Goal: Register for event/course

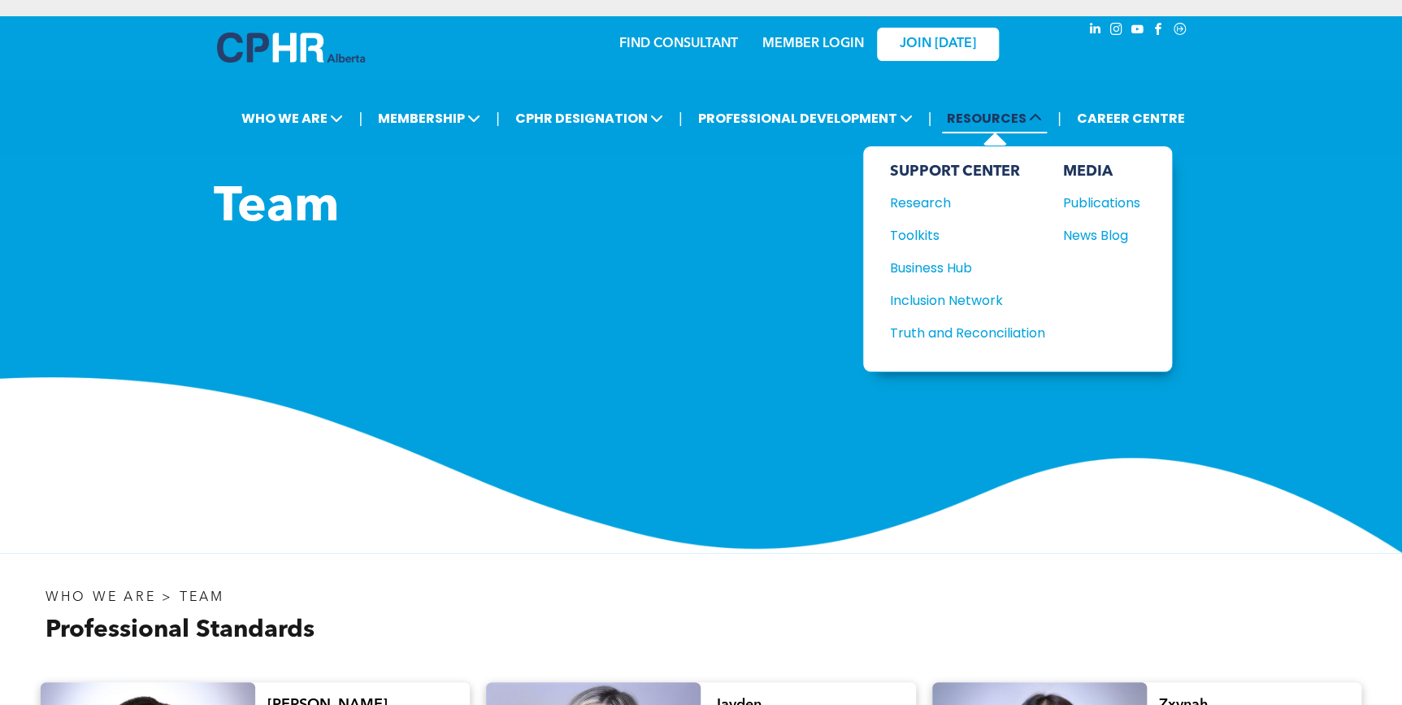
click at [1001, 122] on span "RESOURCES" at bounding box center [994, 118] width 105 height 30
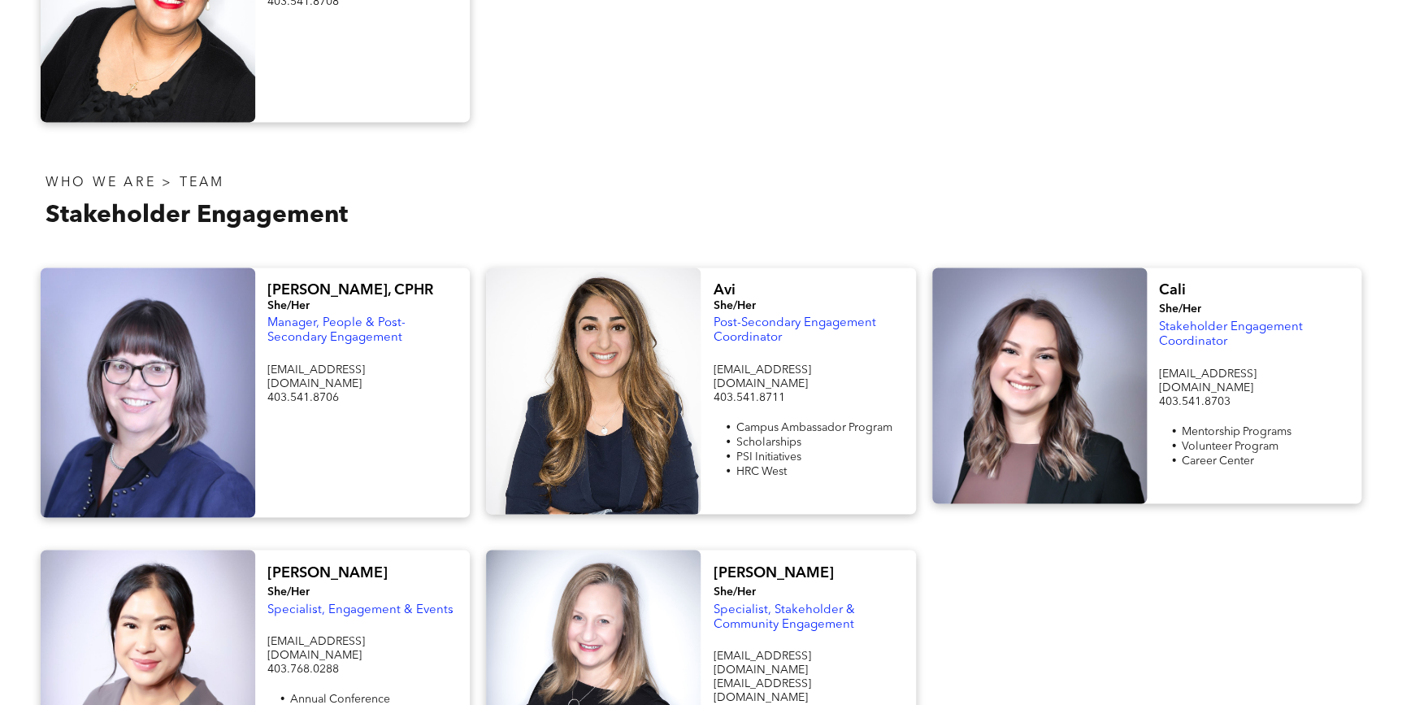
scroll to position [1182, 0]
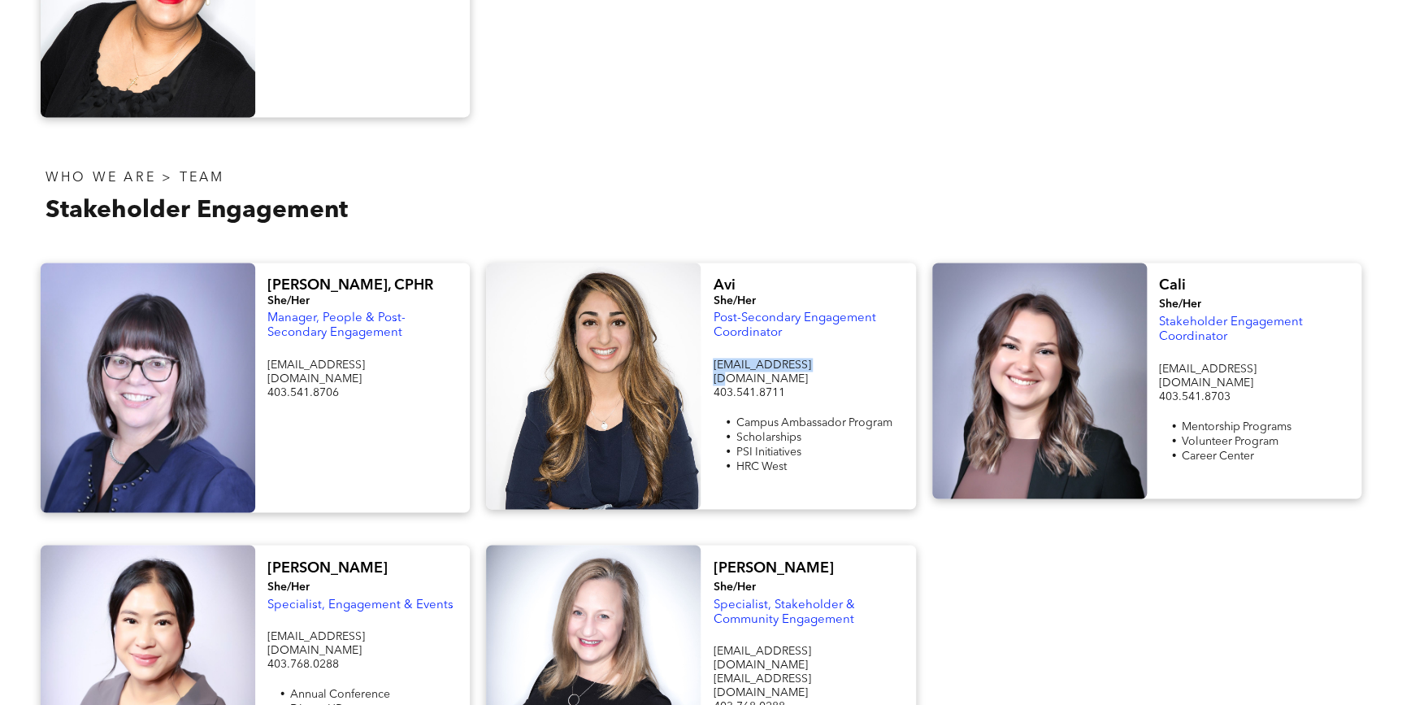
drag, startPoint x: 815, startPoint y: 365, endPoint x: 710, endPoint y: 365, distance: 105.7
click at [710, 365] on div "Avi She/Her Post-Secondary Engagement Coordinator student@cphrab.ca 403.541.871…" at bounding box center [808, 386] width 215 height 246
copy span "student@cphrab.ca"
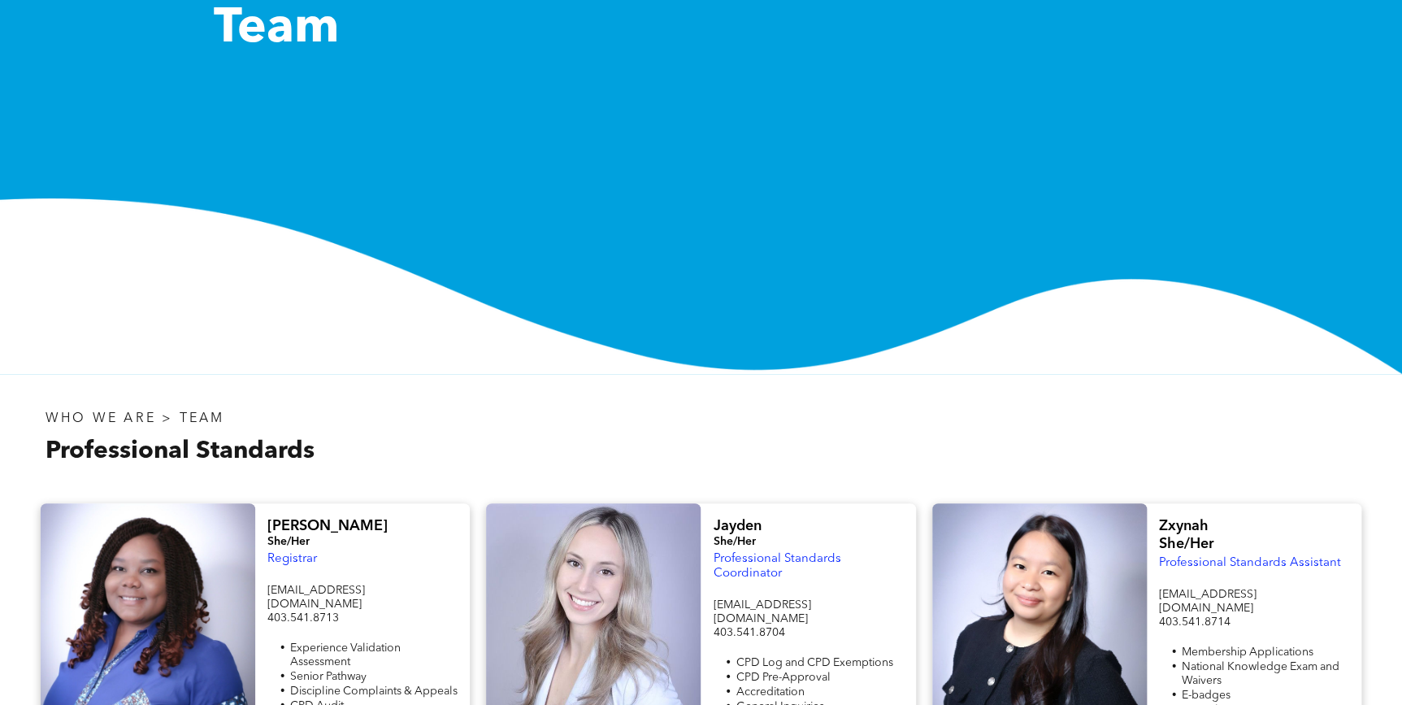
scroll to position [0, 0]
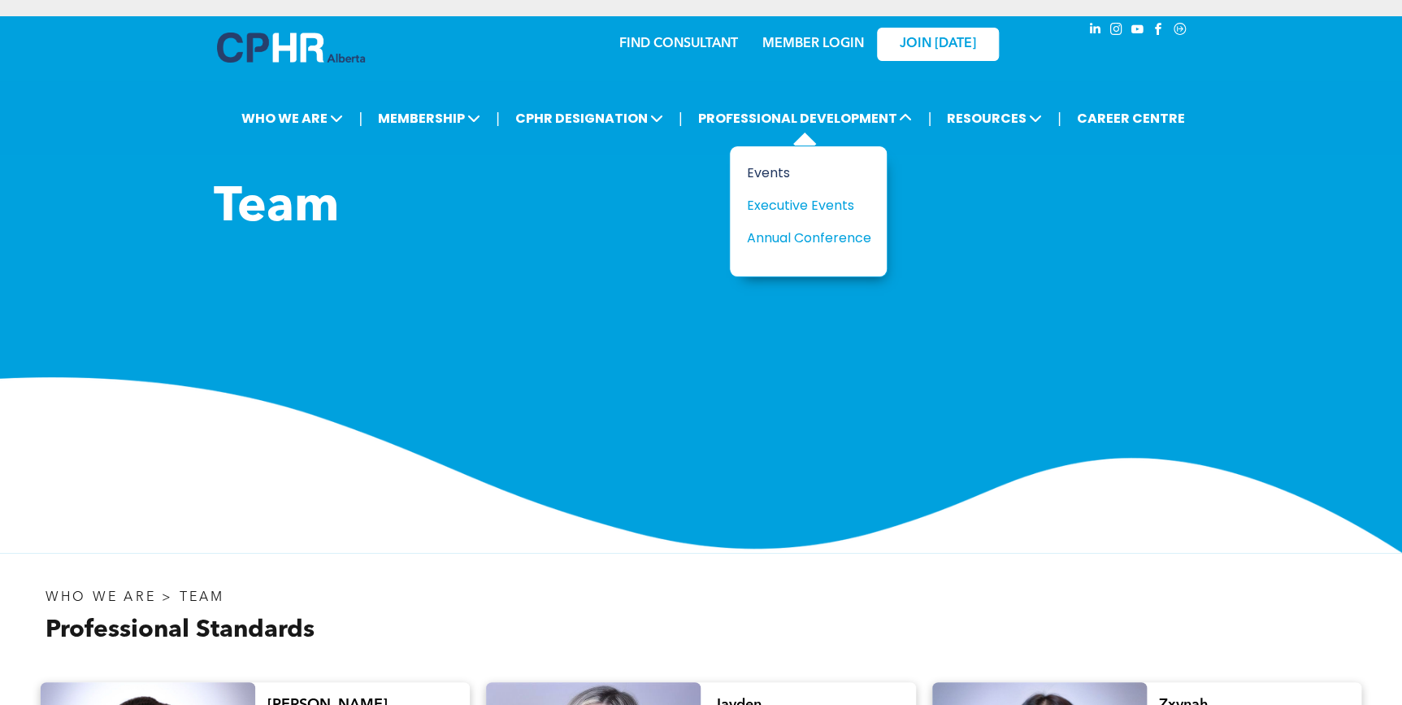
click at [776, 170] on div "Events" at bounding box center [802, 173] width 112 height 20
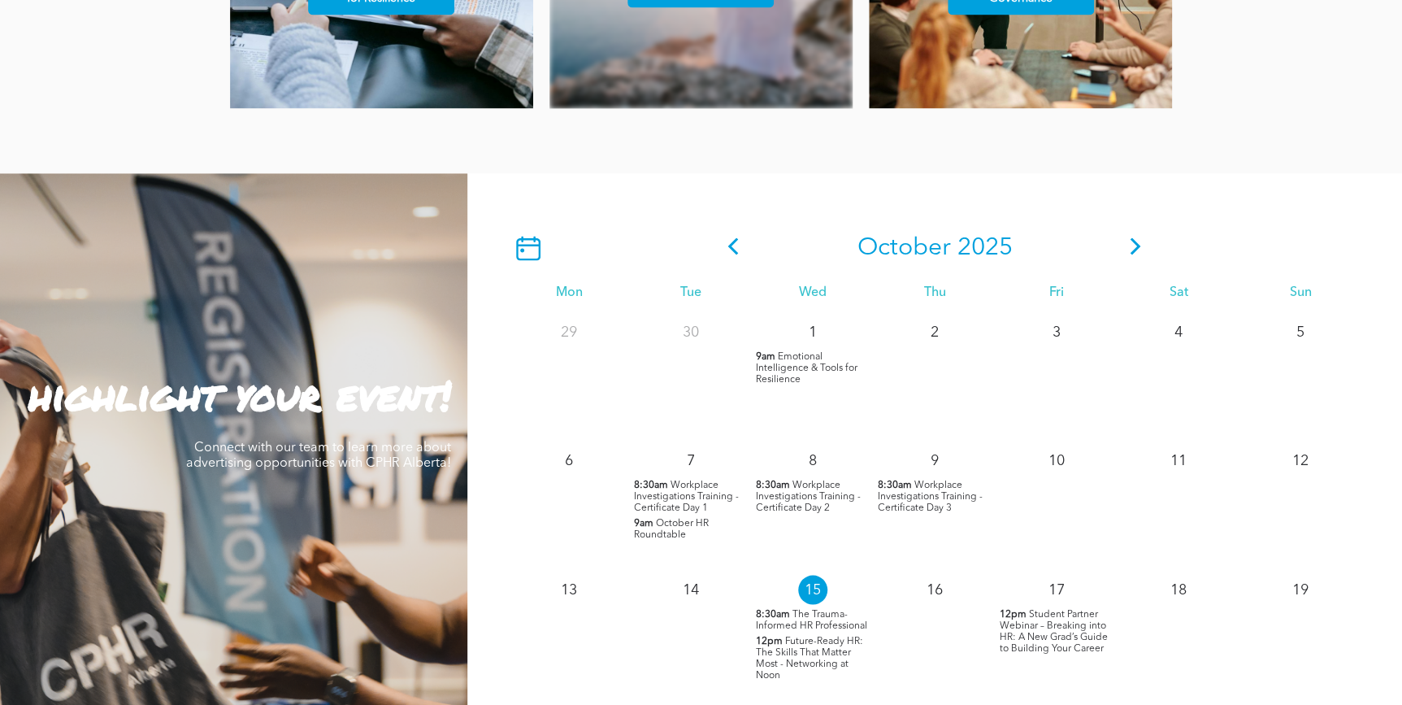
scroll to position [1330, 0]
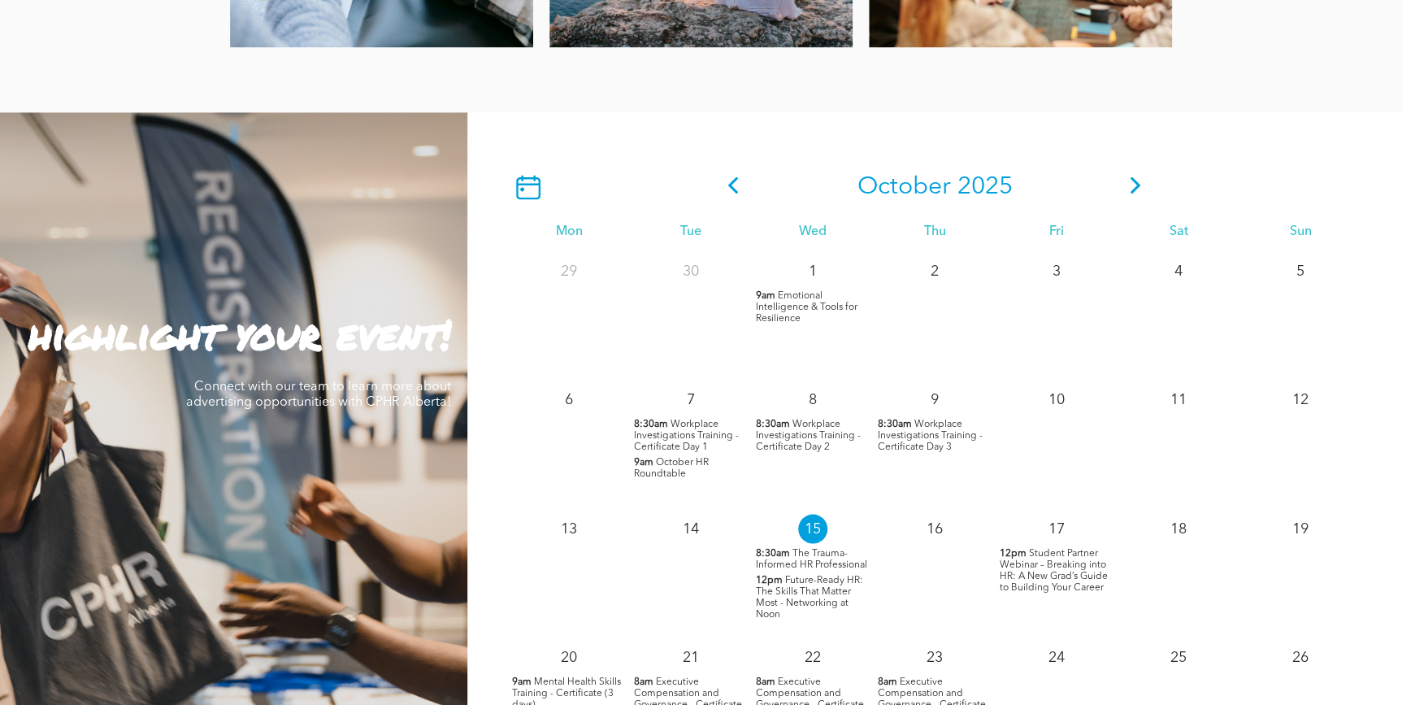
click at [1054, 571] on span "Student Partner Webinar – Breaking into HR: A New Grad’s Guide to Building Your…" at bounding box center [1054, 570] width 108 height 44
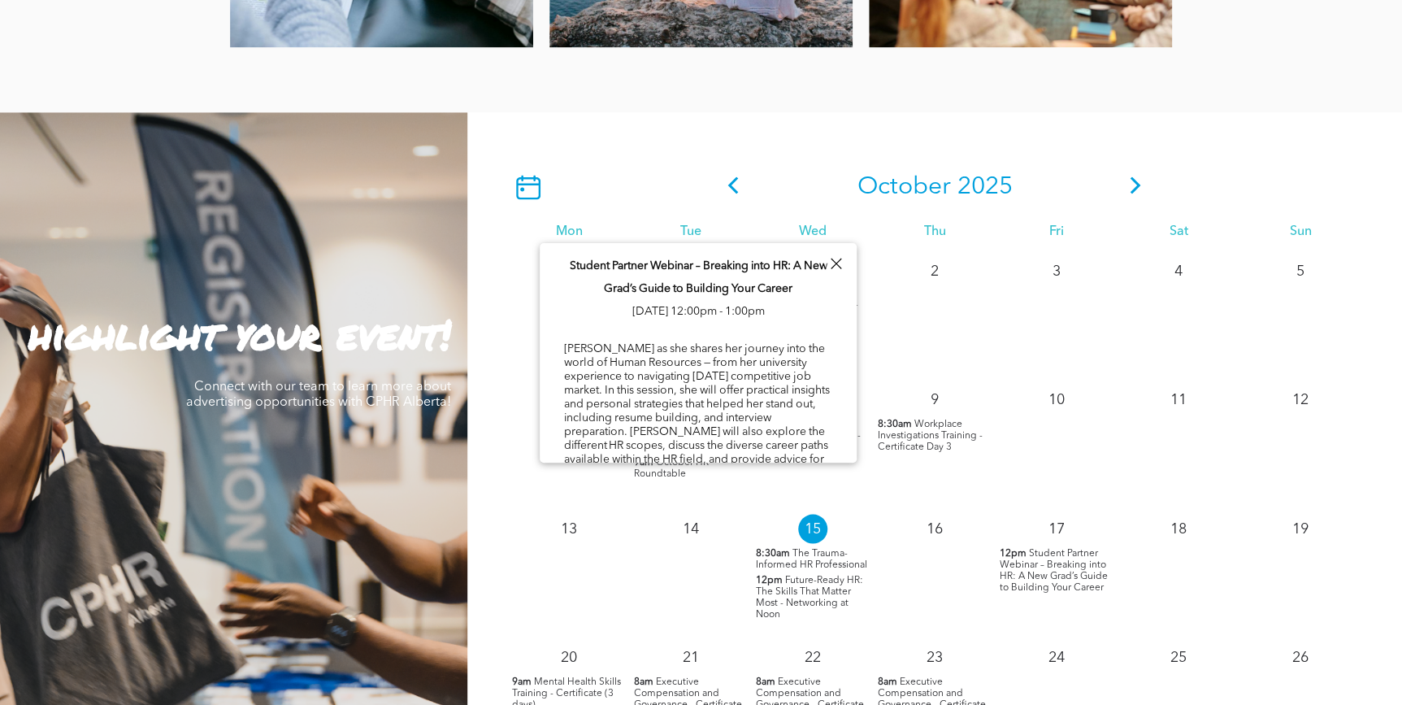
click at [777, 410] on div "[PERSON_NAME] as she shares her journey into the world of Human Resources — fro…" at bounding box center [698, 487] width 268 height 293
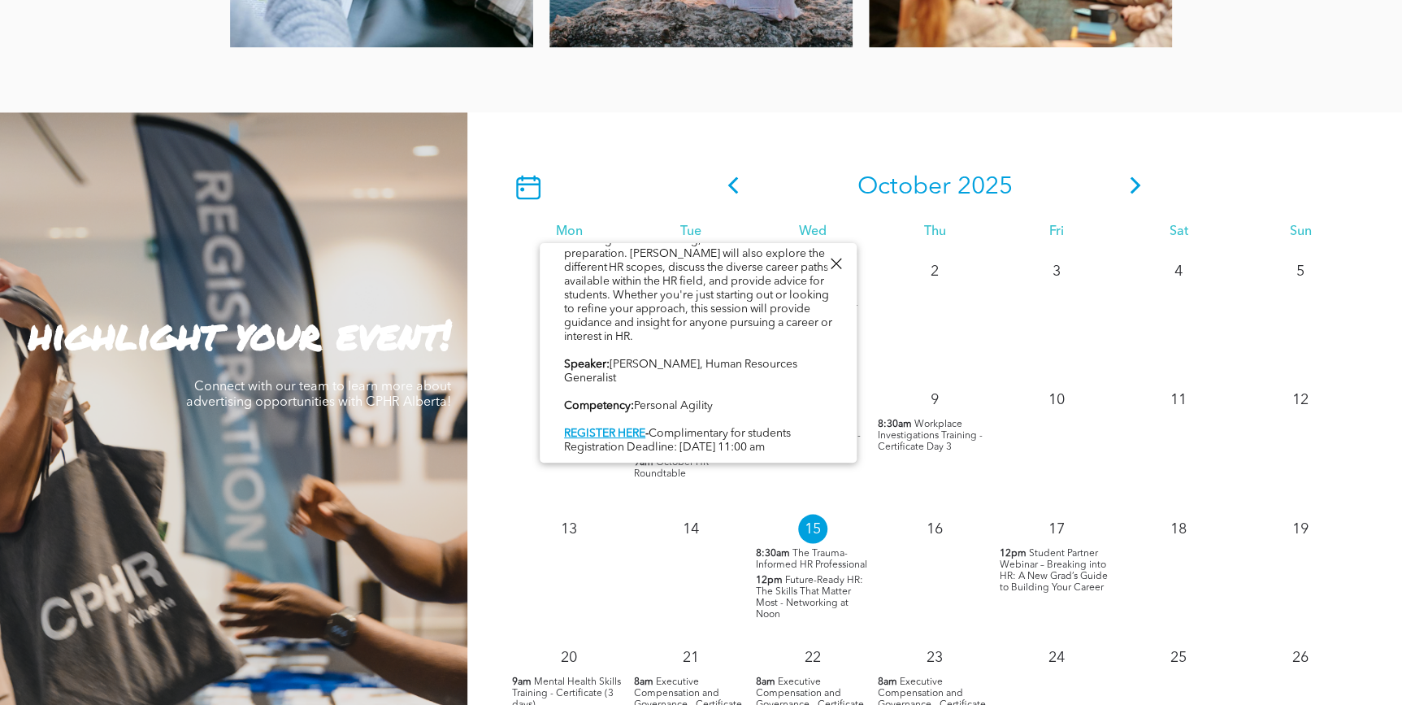
scroll to position [196, 0]
click at [714, 287] on div "[PERSON_NAME] as she shares her journey into the world of Human Resources — fro…" at bounding box center [698, 309] width 268 height 293
click at [1042, 567] on span "Student Partner Webinar – Breaking into HR: A New Grad’s Guide to Building Your…" at bounding box center [1054, 570] width 108 height 44
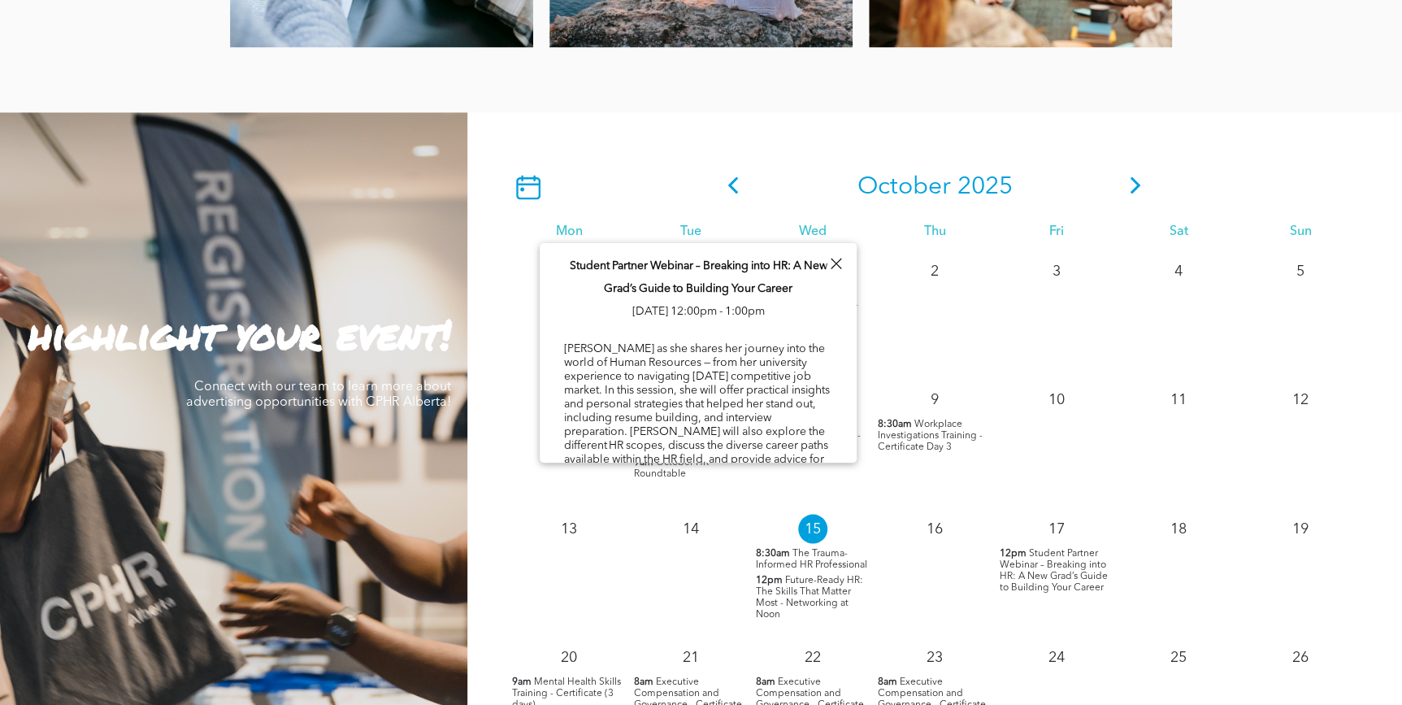
click at [1042, 567] on span "Student Partner Webinar – Breaking into HR: A New Grad’s Guide to Building Your…" at bounding box center [1054, 570] width 108 height 44
click at [693, 375] on div "[PERSON_NAME] as she shares her journey into the world of Human Resources — fro…" at bounding box center [698, 487] width 268 height 293
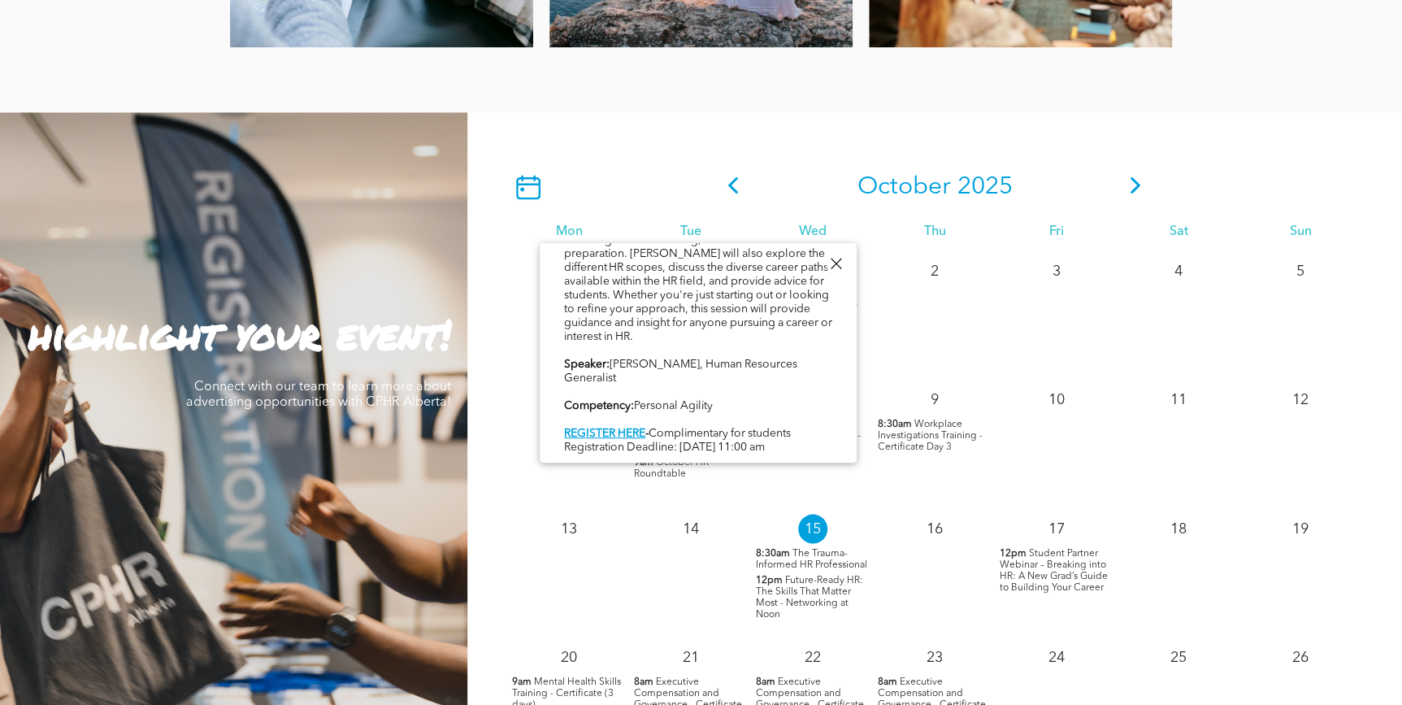
click at [687, 349] on div "[PERSON_NAME] as she shares her journey into the world of Human Resources — fro…" at bounding box center [698, 309] width 268 height 293
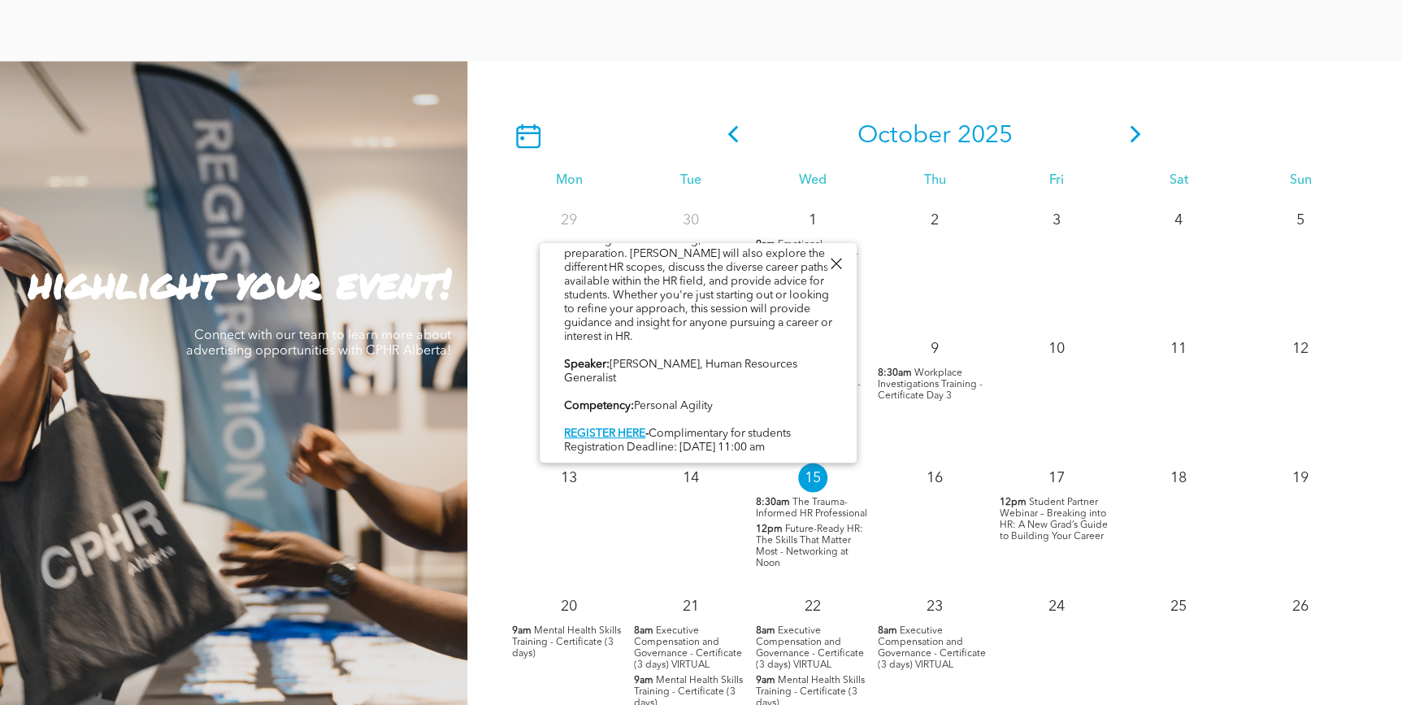
scroll to position [1404, 0]
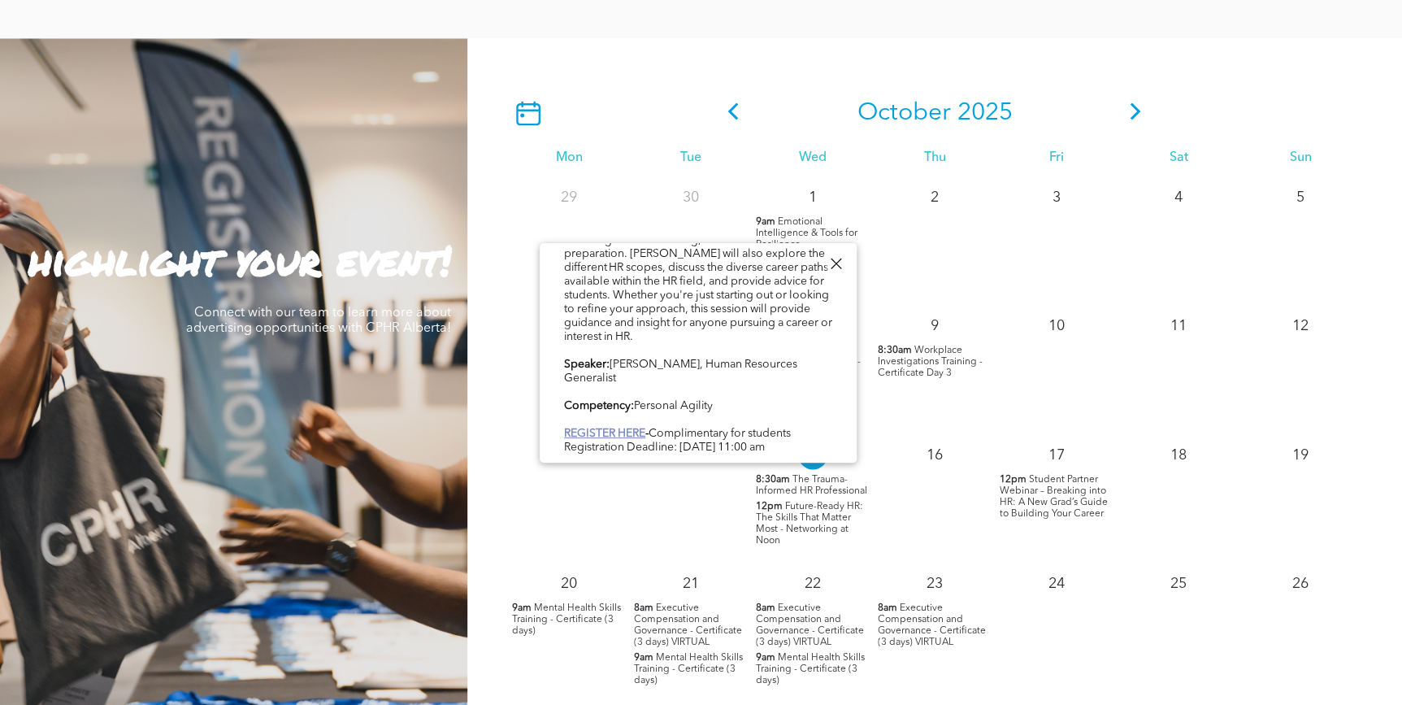
click at [610, 428] on link "REGISTER HERE" at bounding box center [604, 433] width 81 height 11
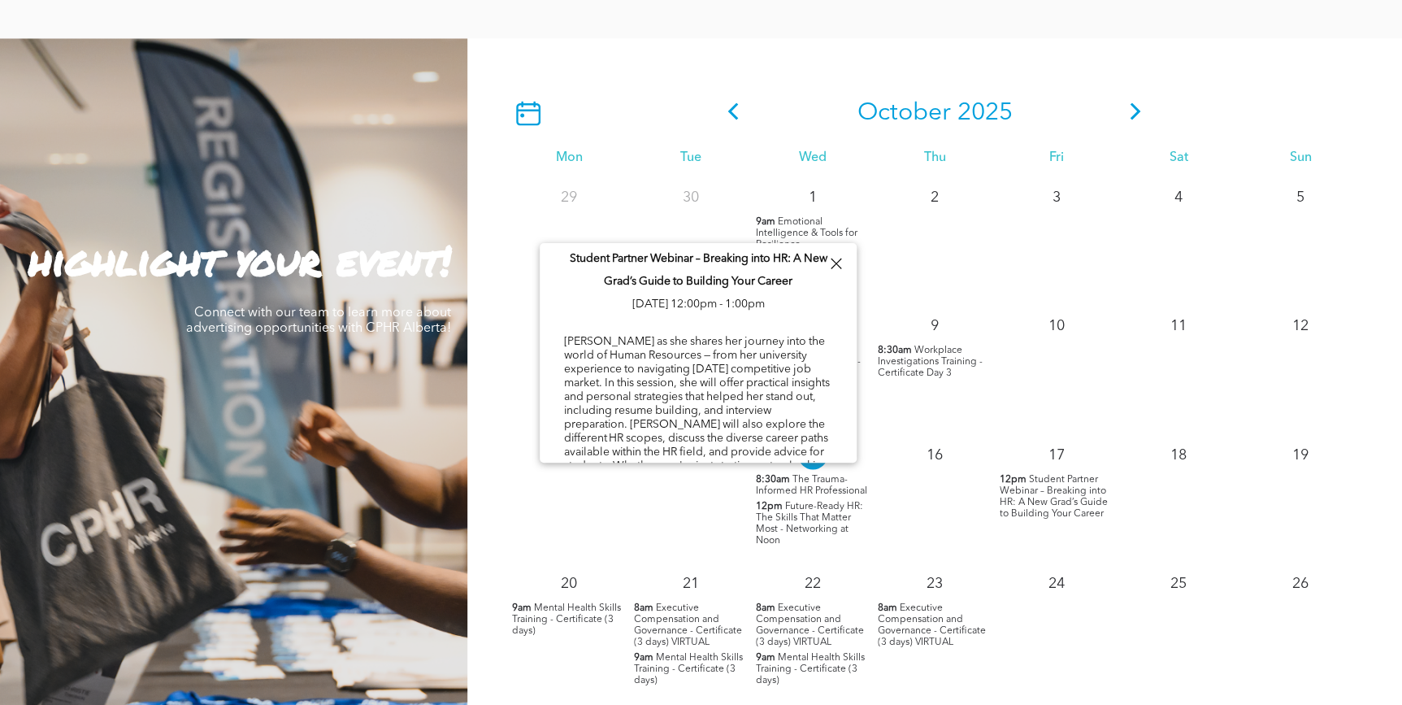
scroll to position [0, 0]
click at [836, 263] on div at bounding box center [836, 264] width 22 height 22
